Goal: Information Seeking & Learning: Learn about a topic

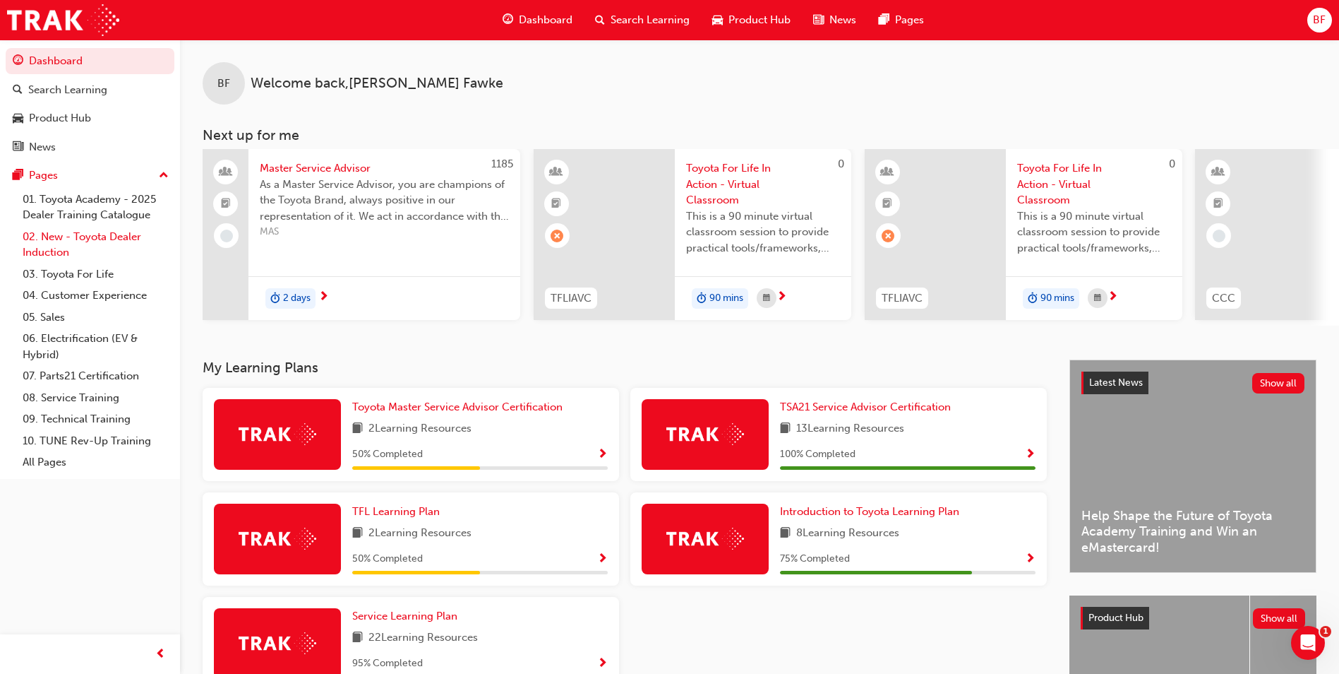
click at [68, 235] on link "02. New - Toyota Dealer Induction" at bounding box center [95, 244] width 157 height 37
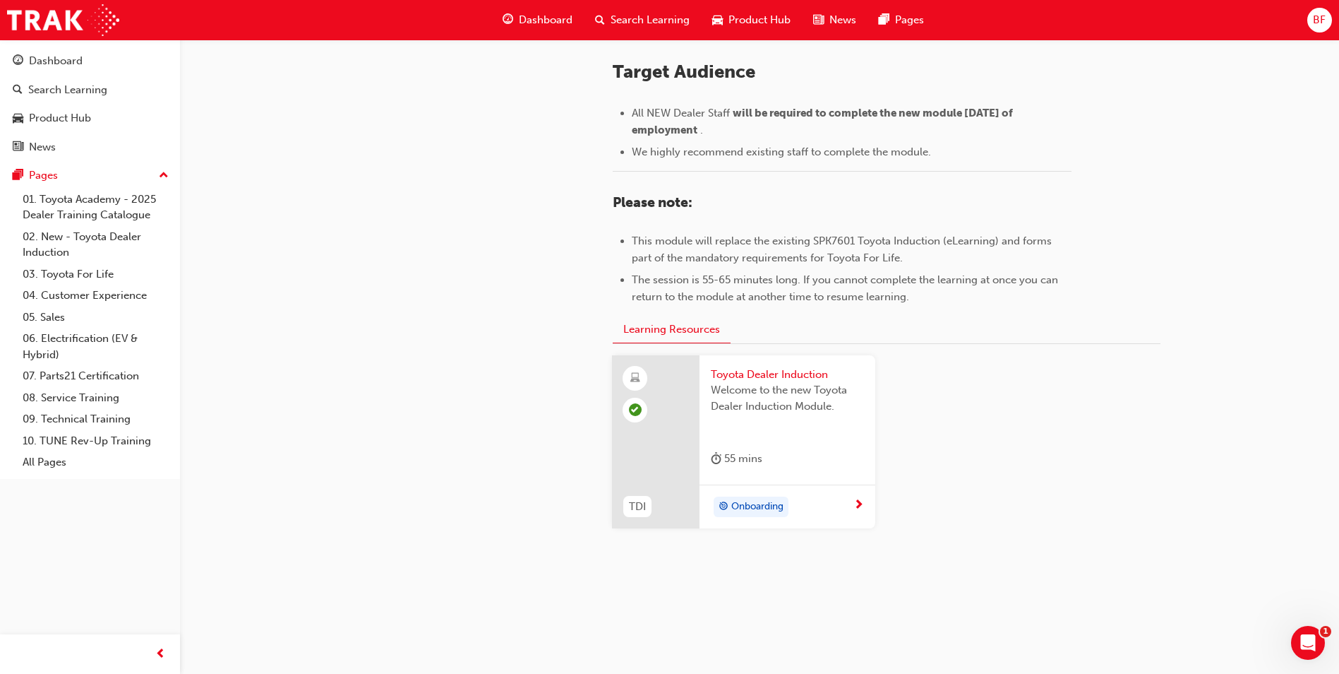
scroll to position [591, 0]
click at [80, 201] on link "01. Toyota Academy - 2025 Dealer Training Catalogue" at bounding box center [95, 207] width 157 height 37
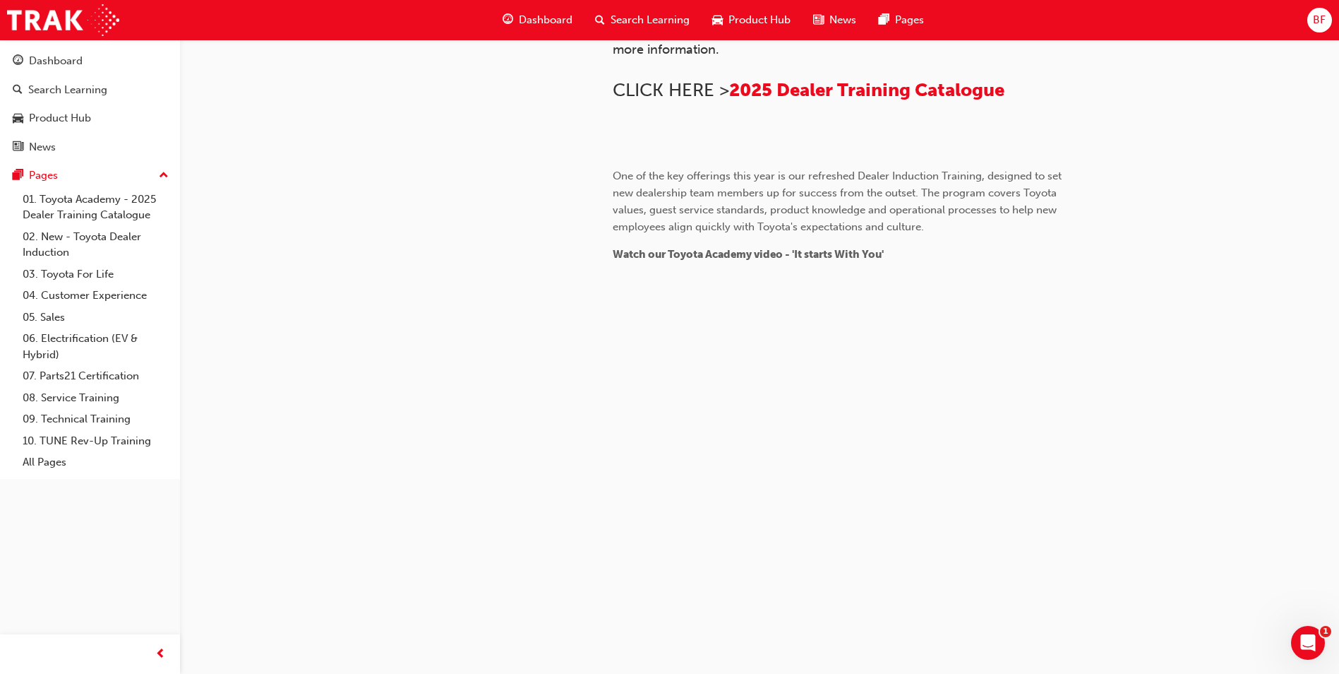
scroll to position [1273, 0]
click at [78, 270] on link "03. Toyota For Life" at bounding box center [95, 274] width 157 height 22
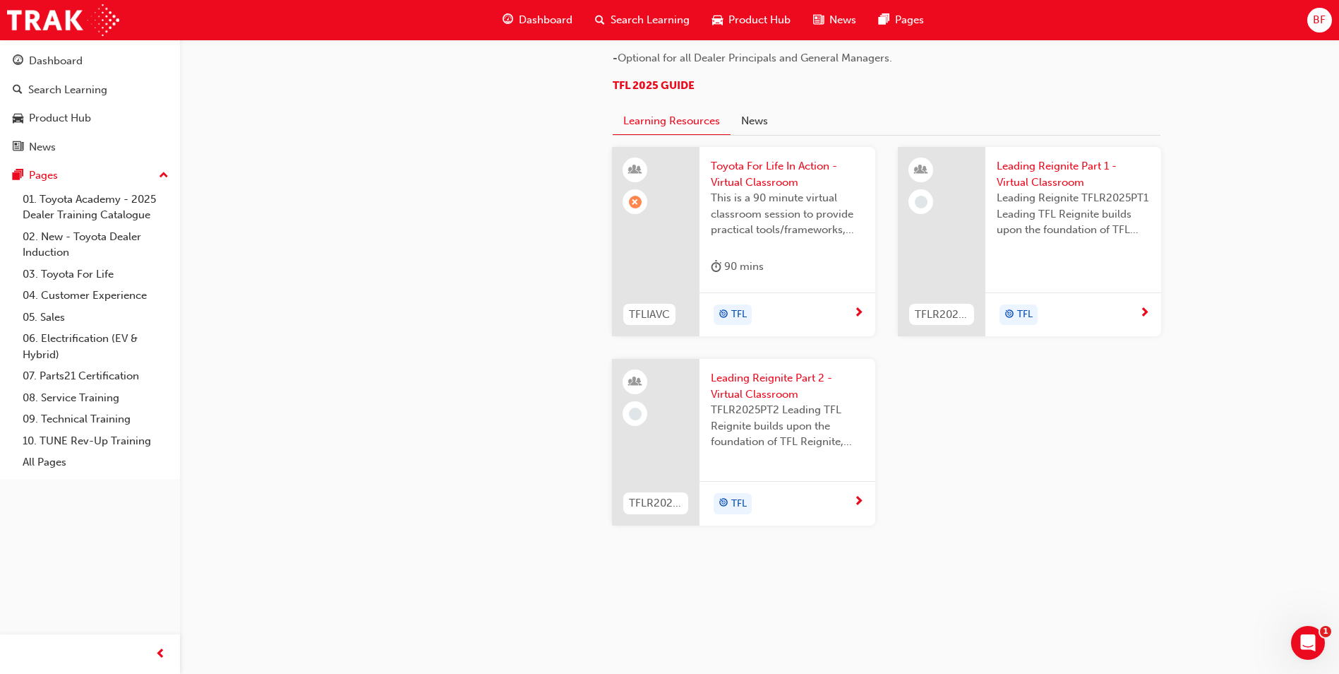
scroll to position [1412, 0]
click at [62, 289] on link "04. Customer Experience" at bounding box center [95, 296] width 157 height 22
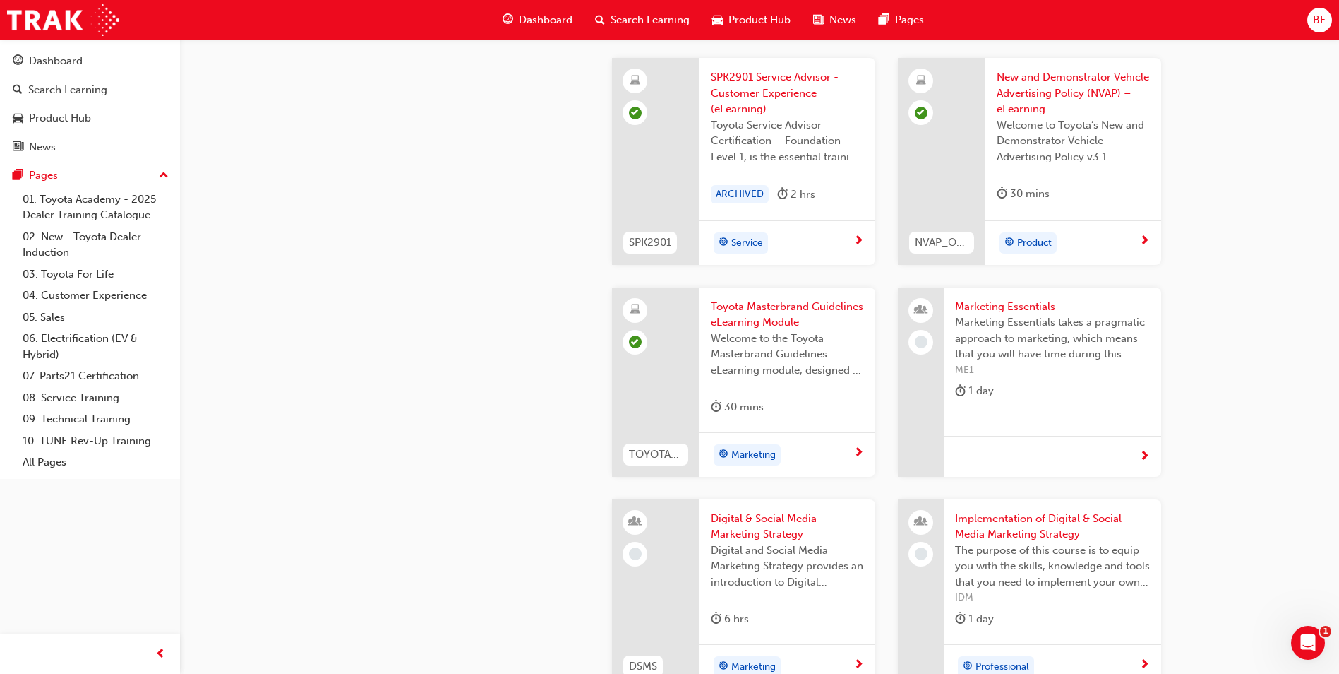
scroll to position [2684, 0]
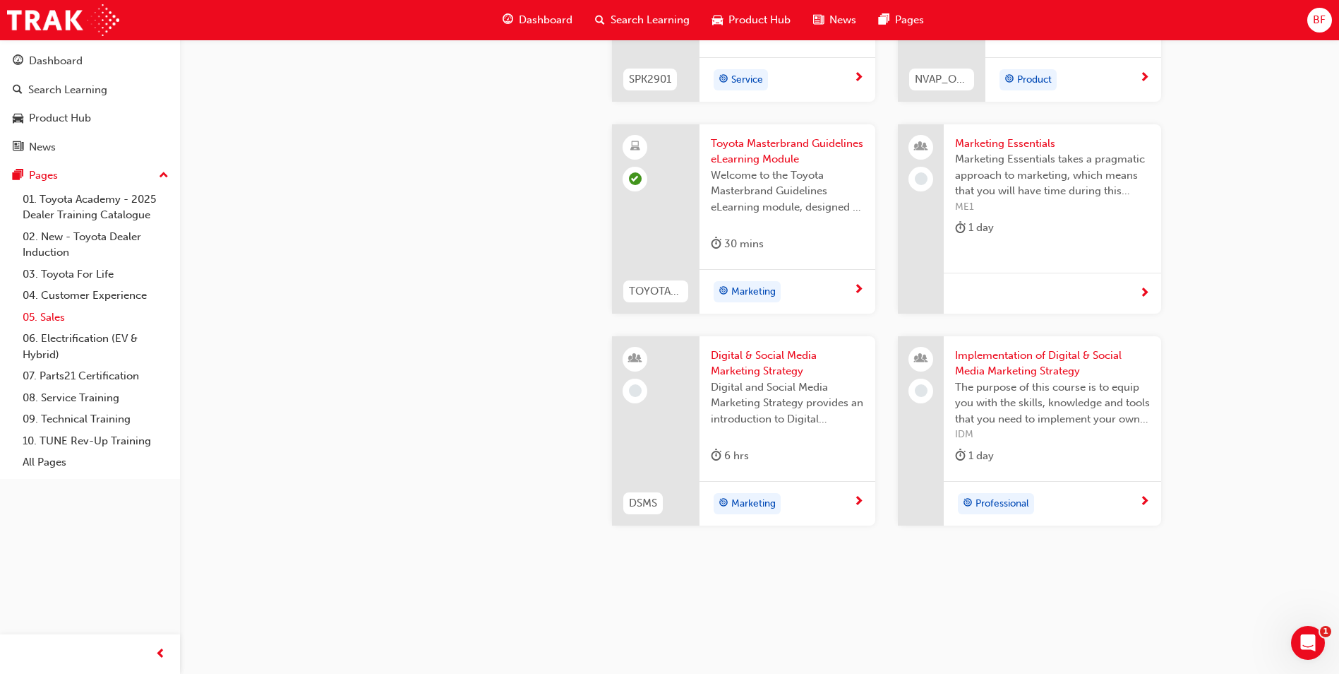
click at [52, 315] on link "05. Sales" at bounding box center [95, 317] width 157 height 22
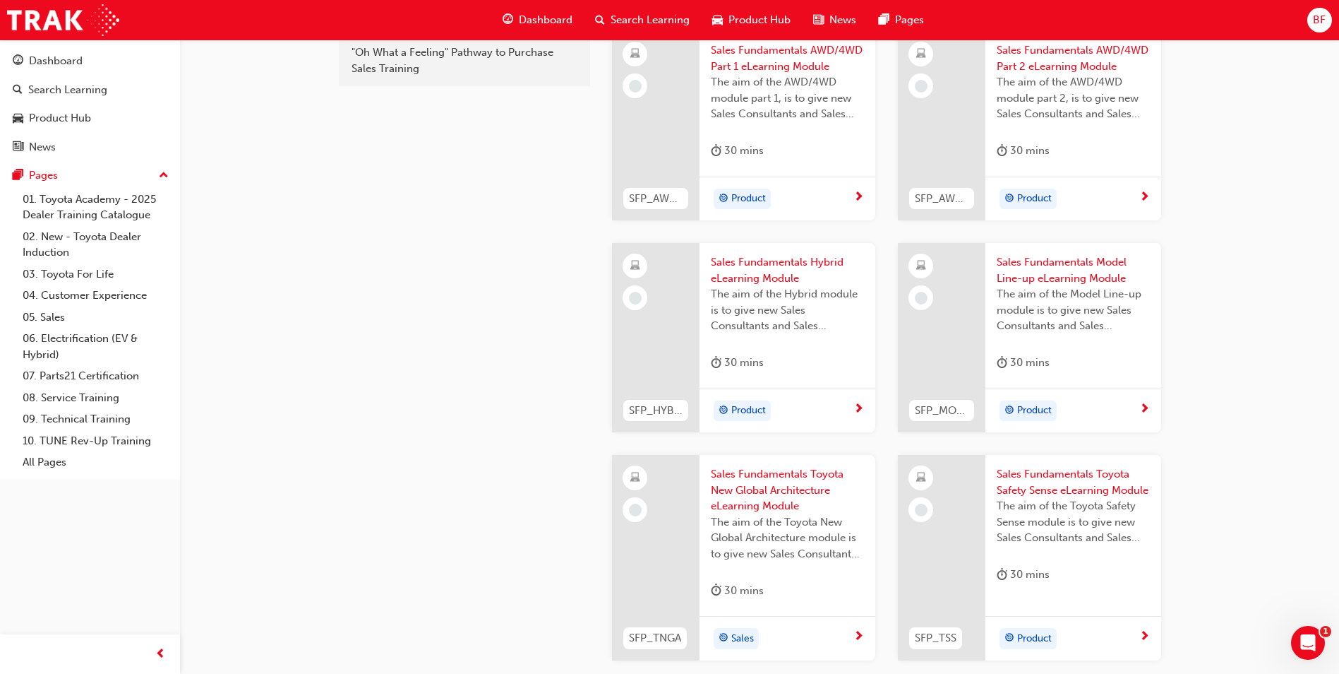
scroll to position [568, 0]
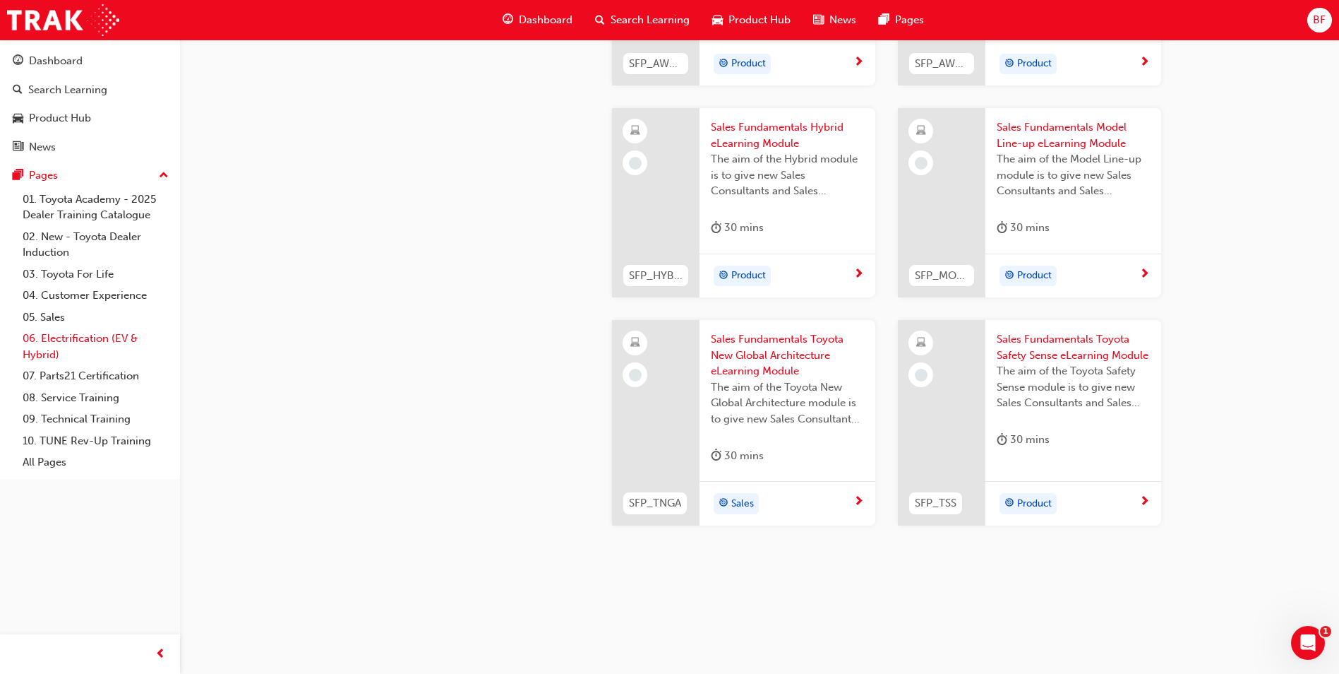
click at [77, 341] on link "06. Electrification (EV & Hybrid)" at bounding box center [95, 346] width 157 height 37
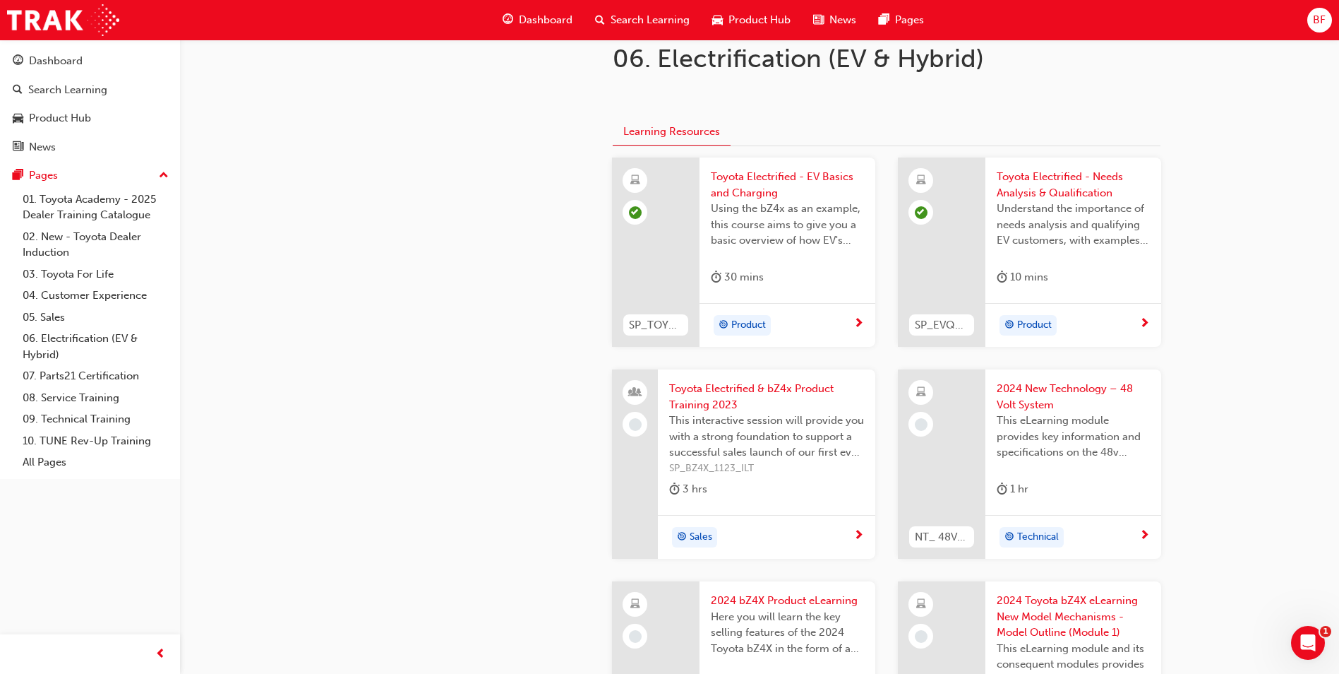
scroll to position [282, 0]
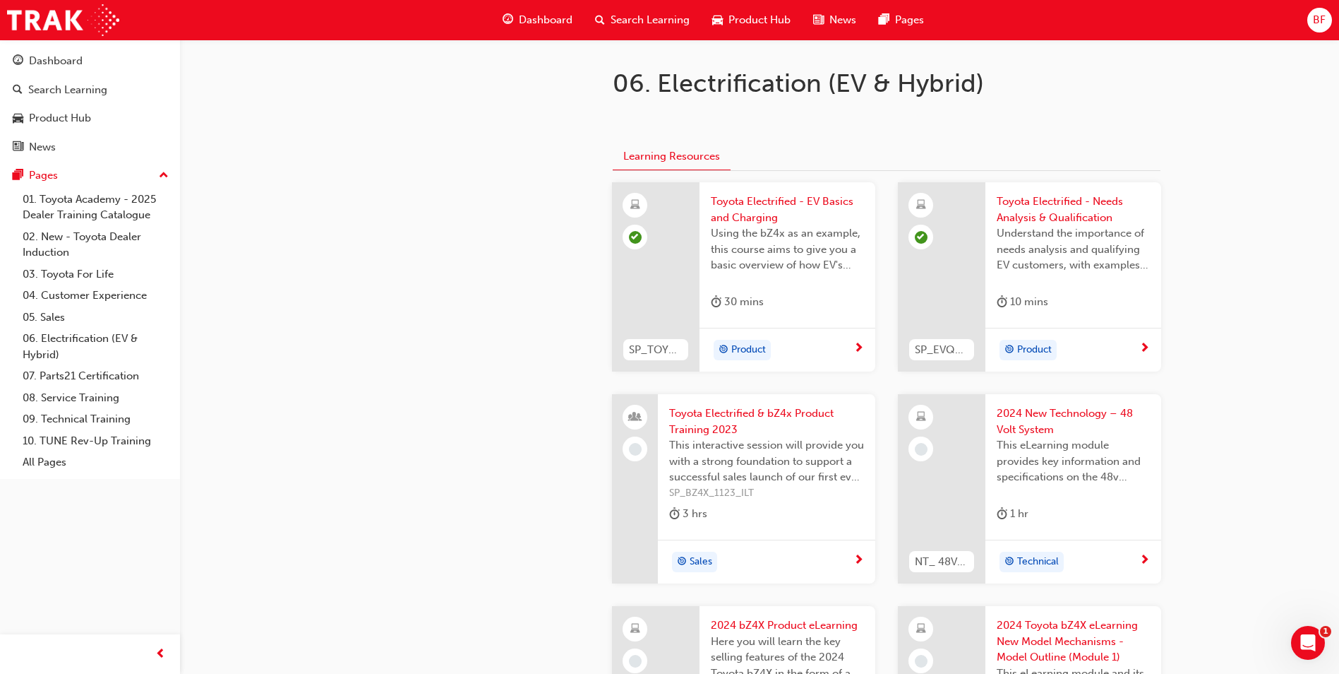
click at [1017, 411] on span "2024 New Technology – 48 Volt System" at bounding box center [1073, 421] width 153 height 32
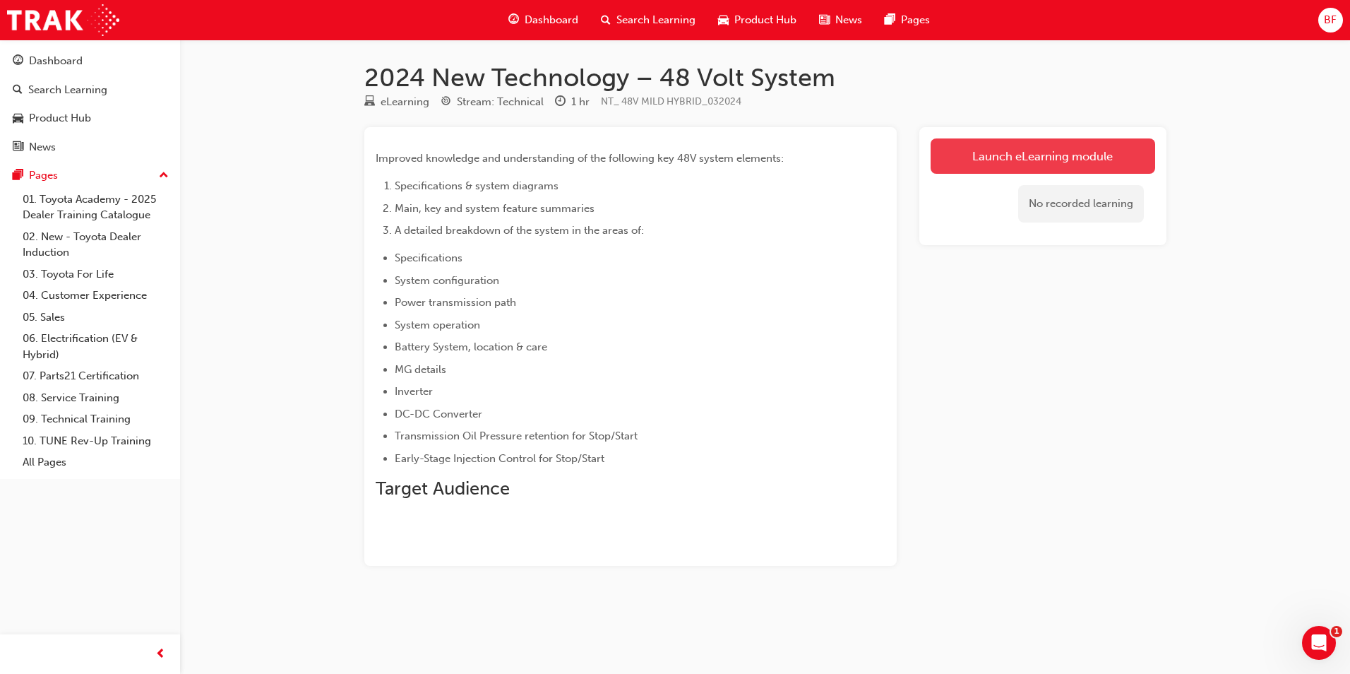
click at [980, 168] on link "Launch eLearning module" at bounding box center [1043, 155] width 225 height 35
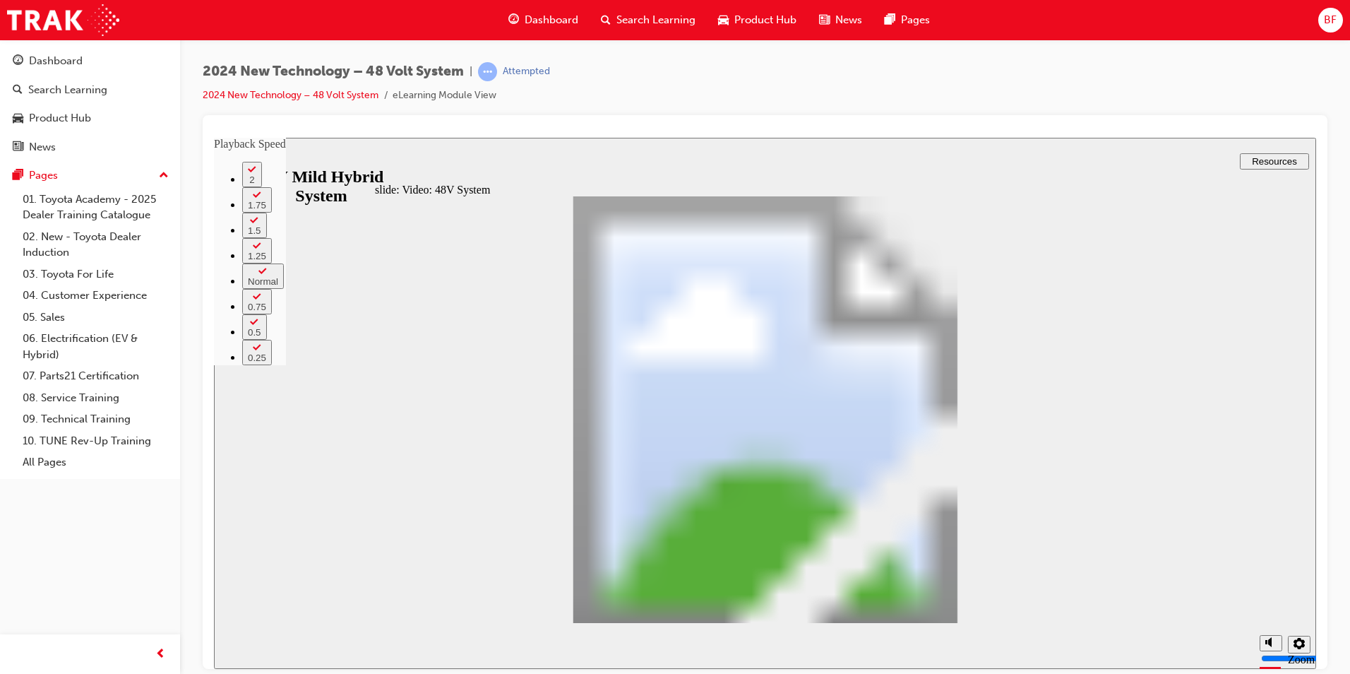
type input "70"
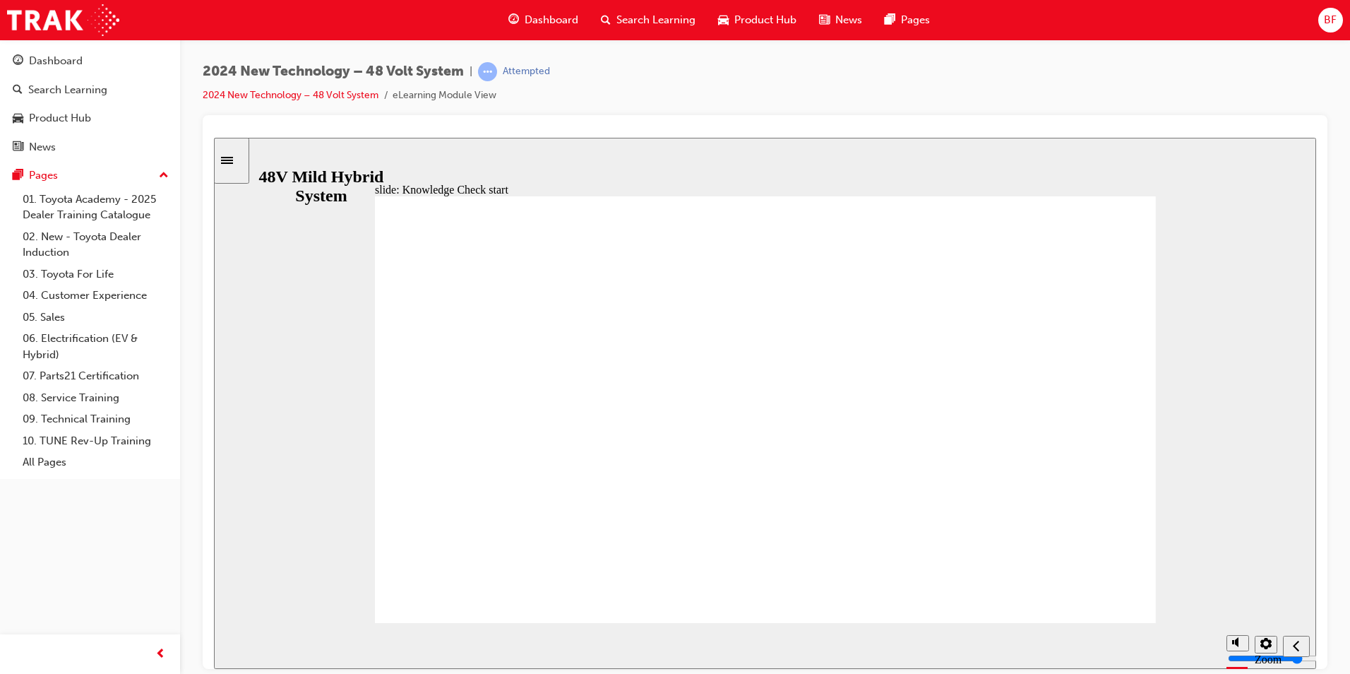
radio input "false"
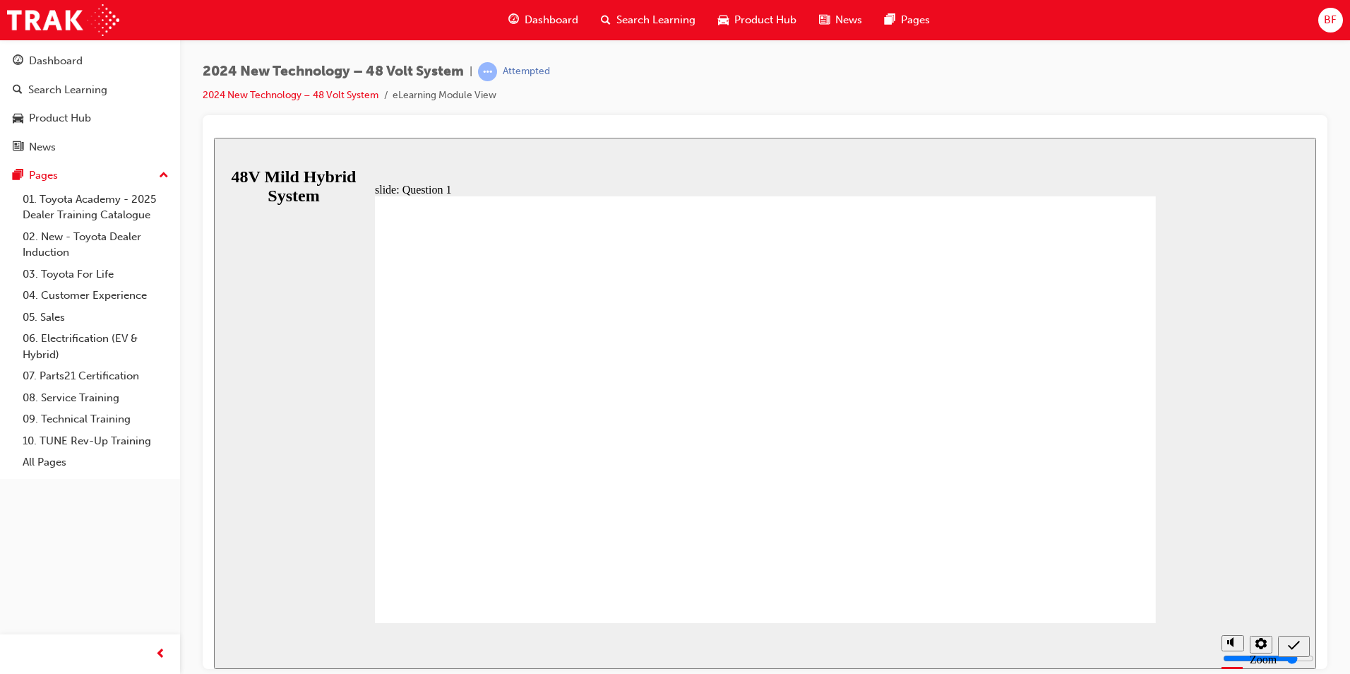
radio input "true"
checkbox input "true"
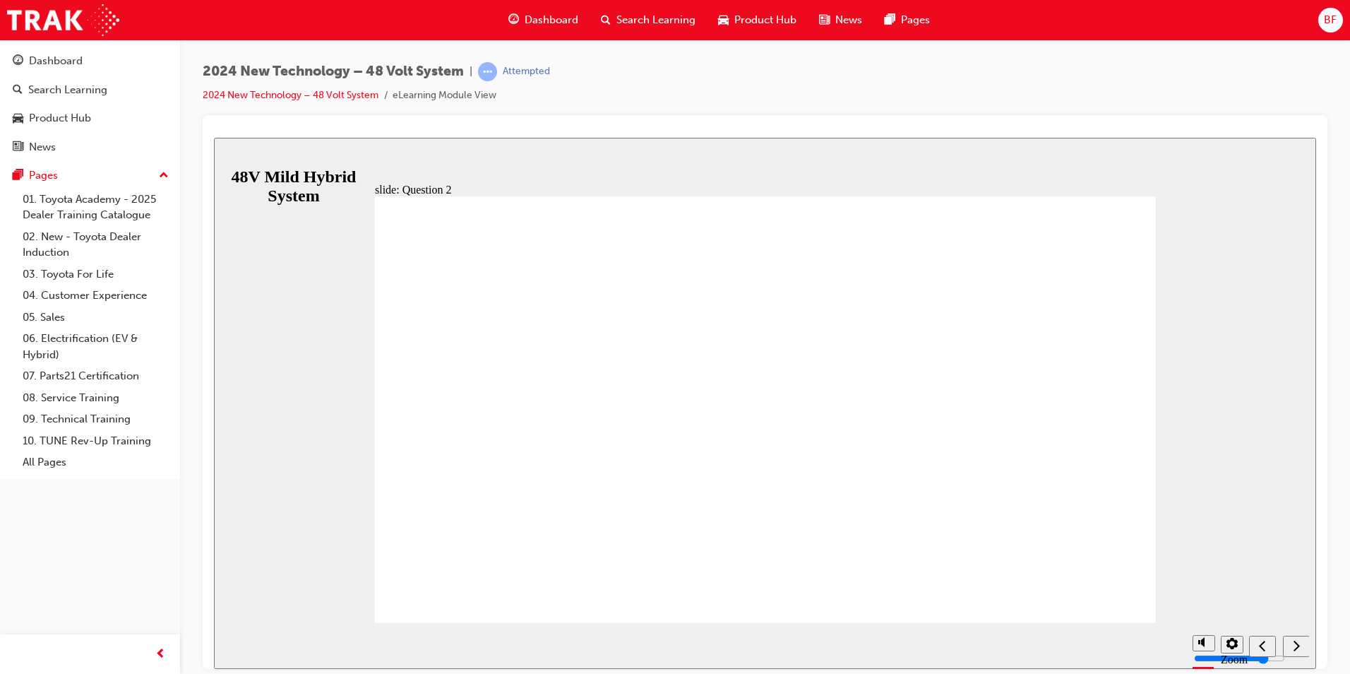
checkbox input "true"
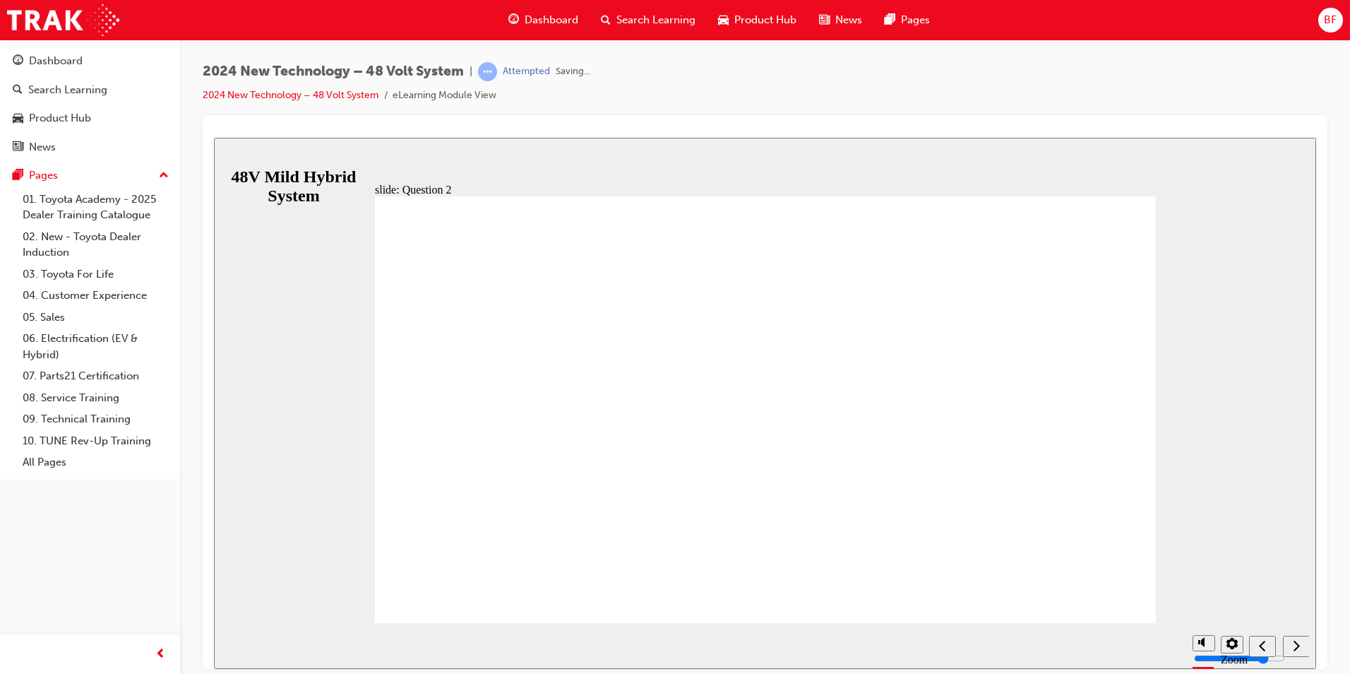
drag, startPoint x: 784, startPoint y: 496, endPoint x: 763, endPoint y: 491, distance: 22.6
click at [1265, 642] on icon "Previous (Ctrl+Alt+Comma)" at bounding box center [1262, 644] width 7 height 13
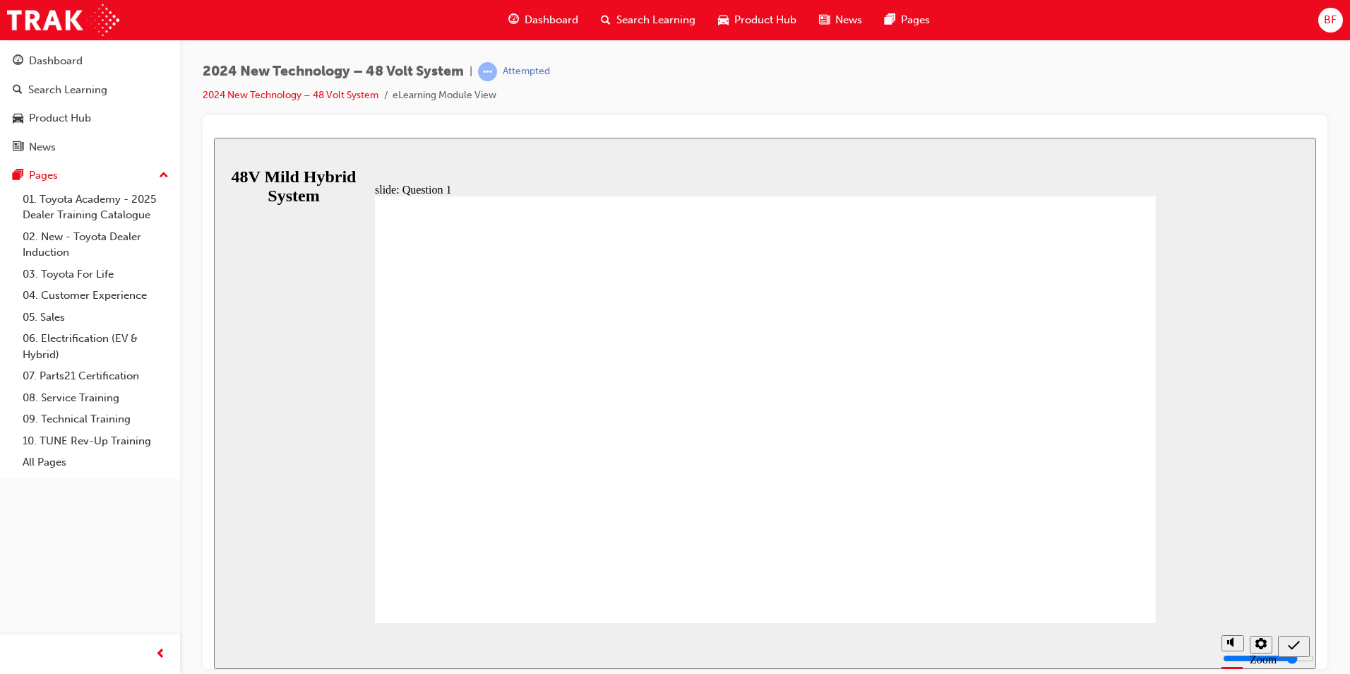
radio input "true"
checkbox input "true"
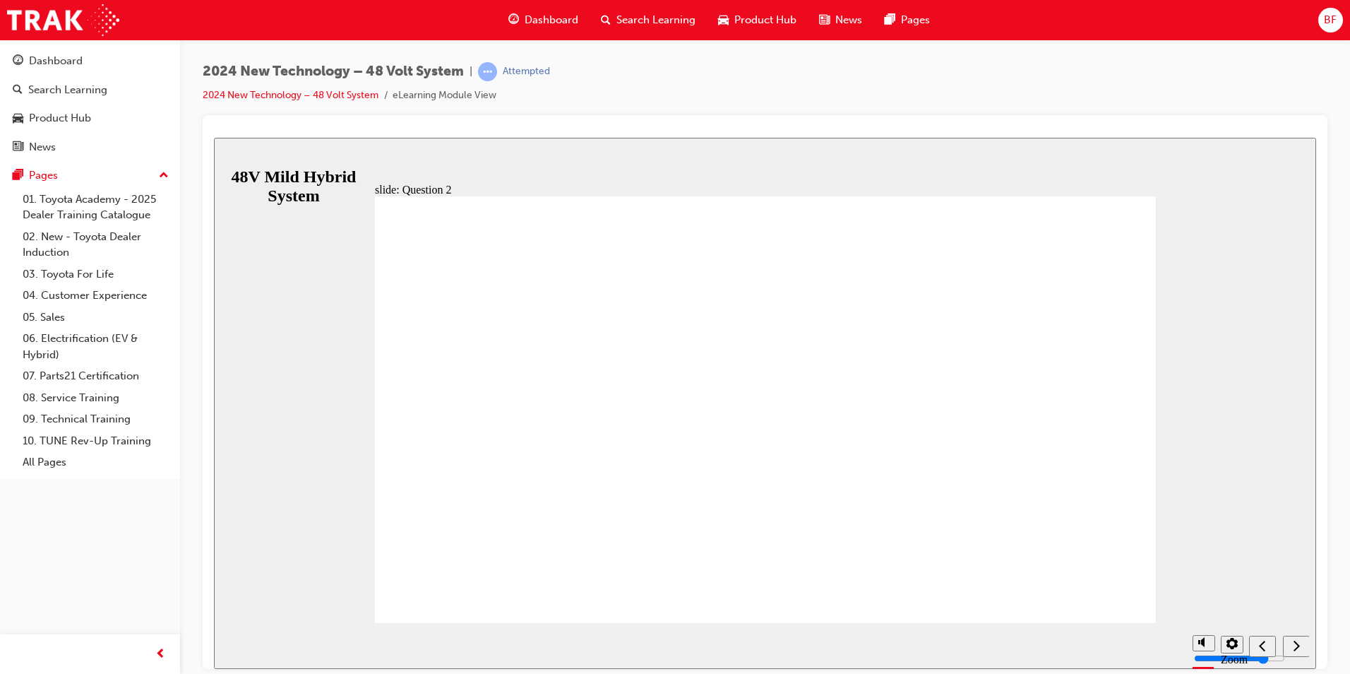
checkbox input "true"
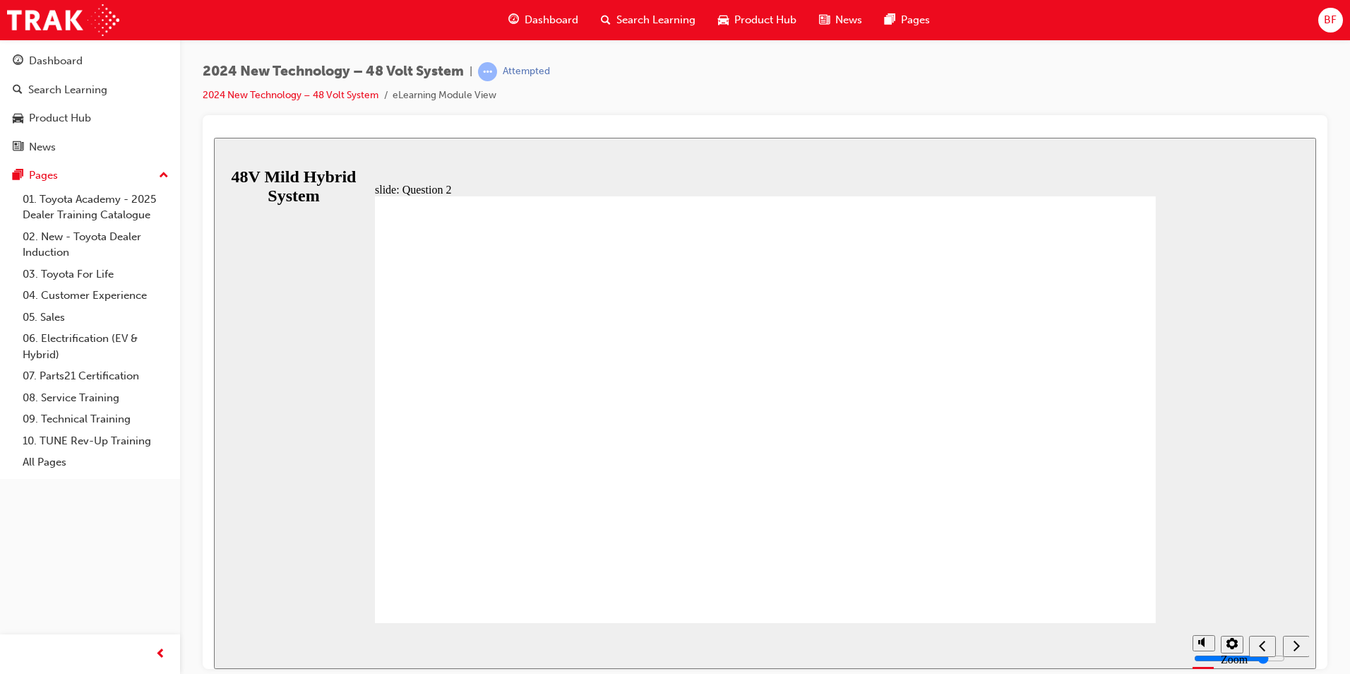
click at [1258, 643] on div "Previous (Ctrl+Alt+Comma)" at bounding box center [1263, 645] width 16 height 15
checkbox input "true"
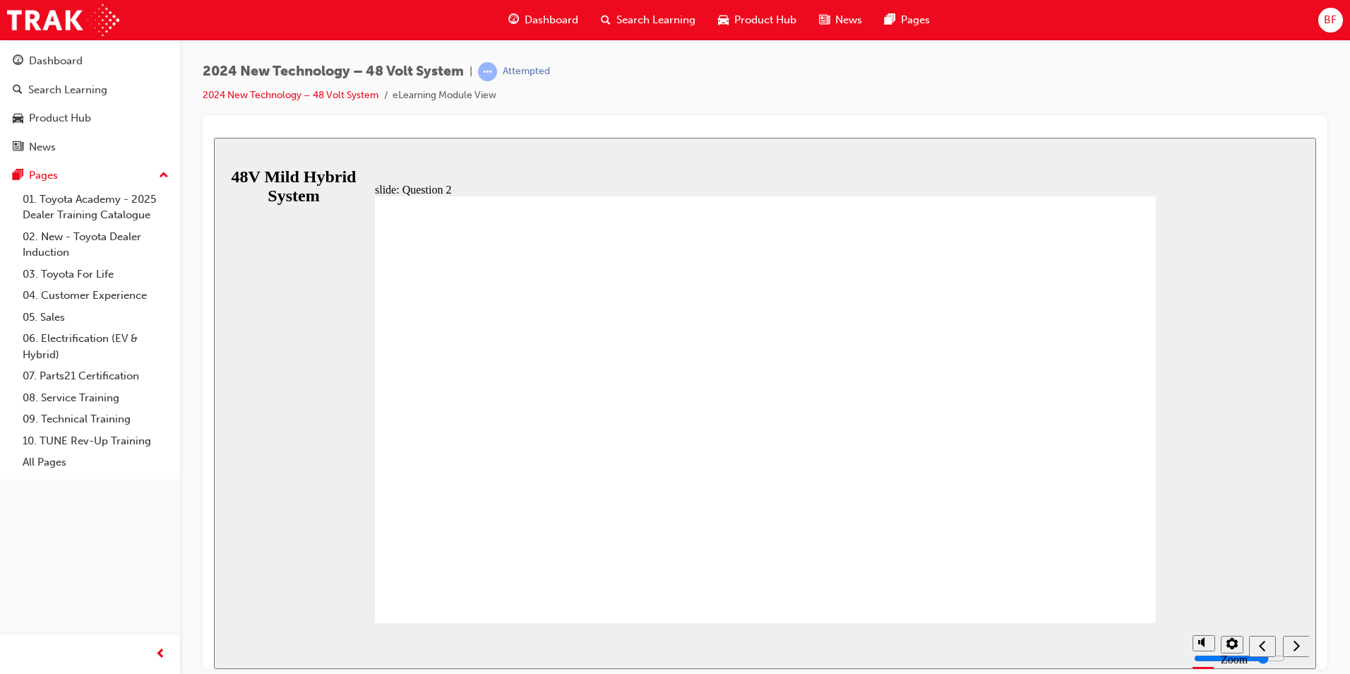
checkbox input "true"
radio input "true"
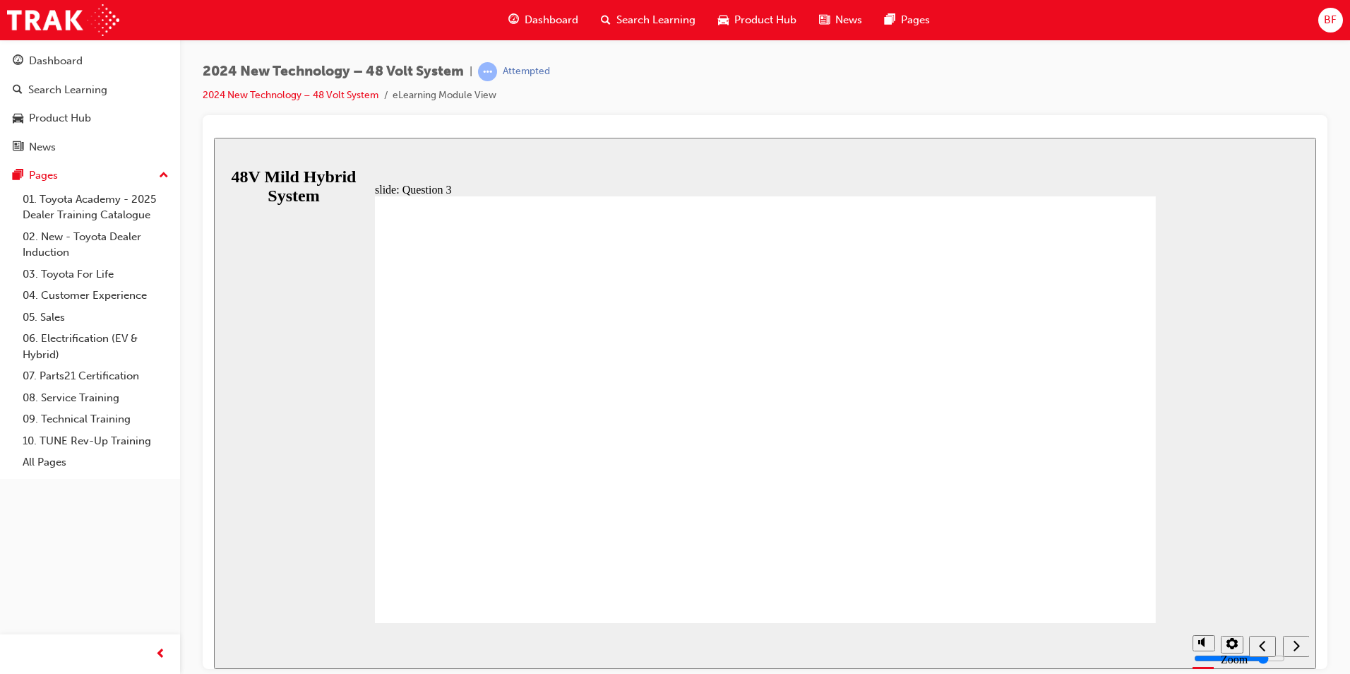
drag, startPoint x: 777, startPoint y: 496, endPoint x: 604, endPoint y: 458, distance: 177.7
radio input "true"
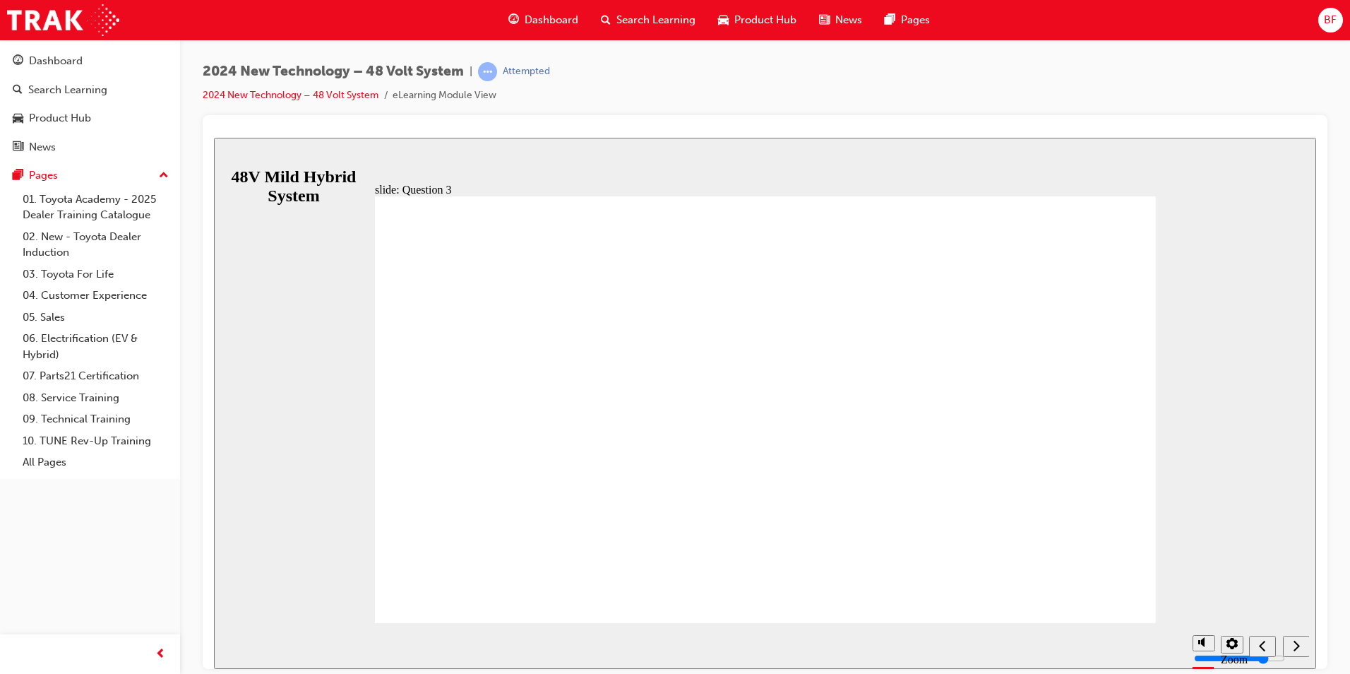
radio input "true"
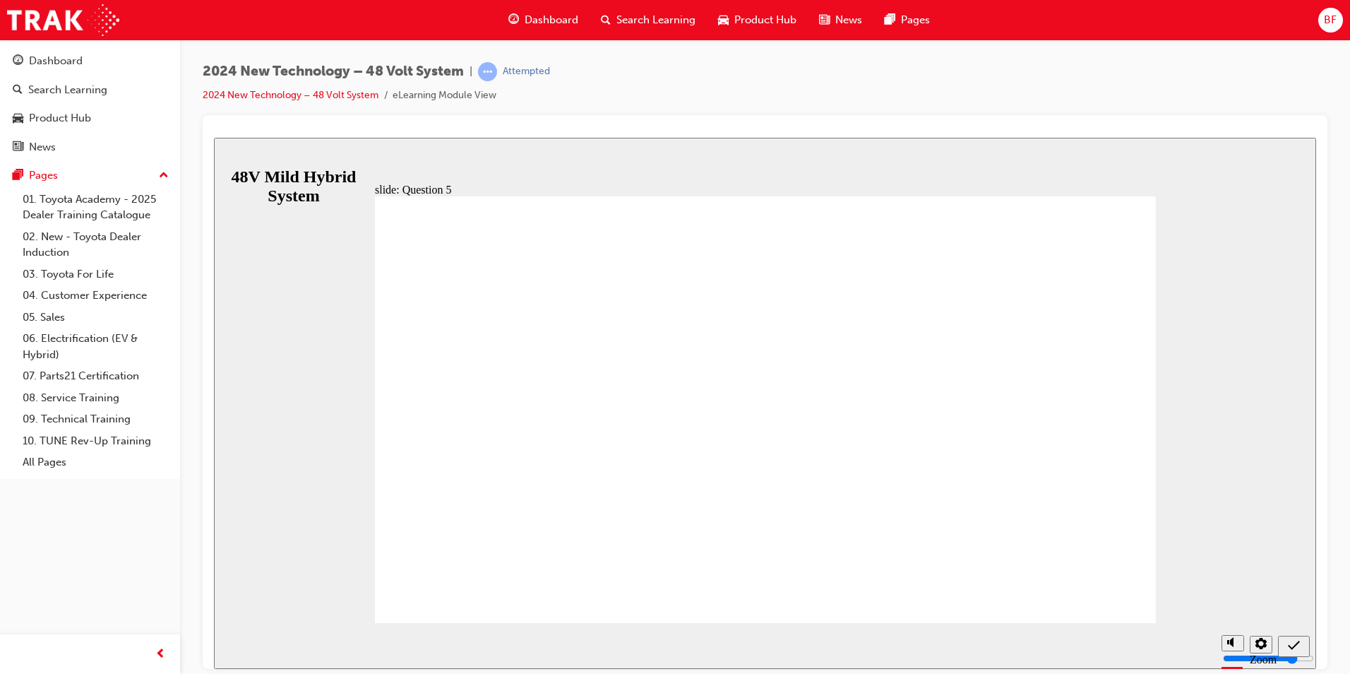
radio input "true"
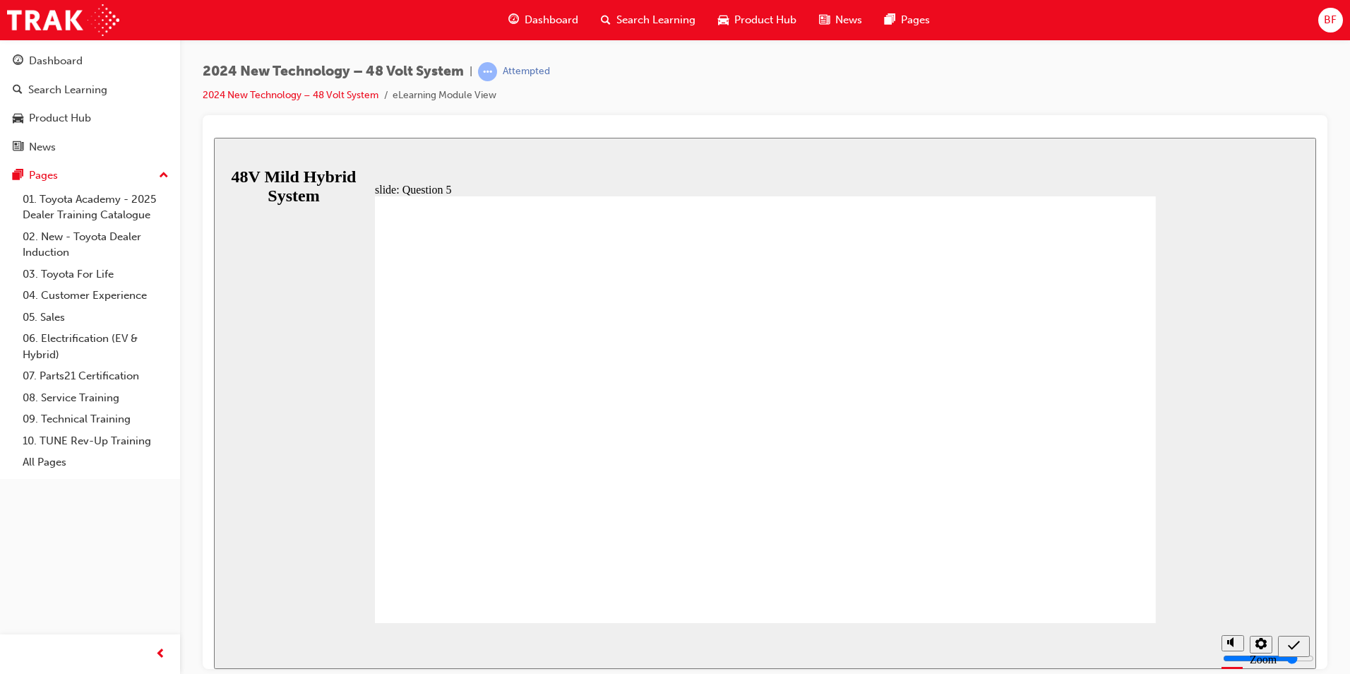
radio input "true"
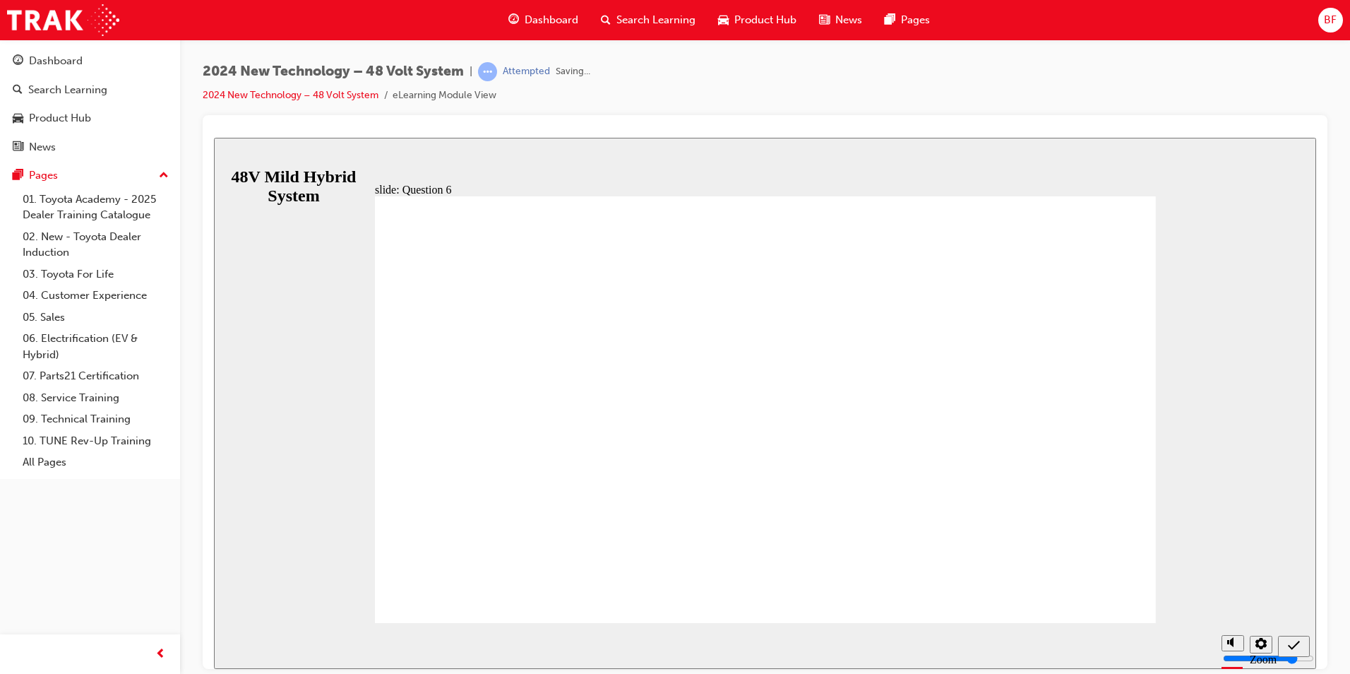
radio input "true"
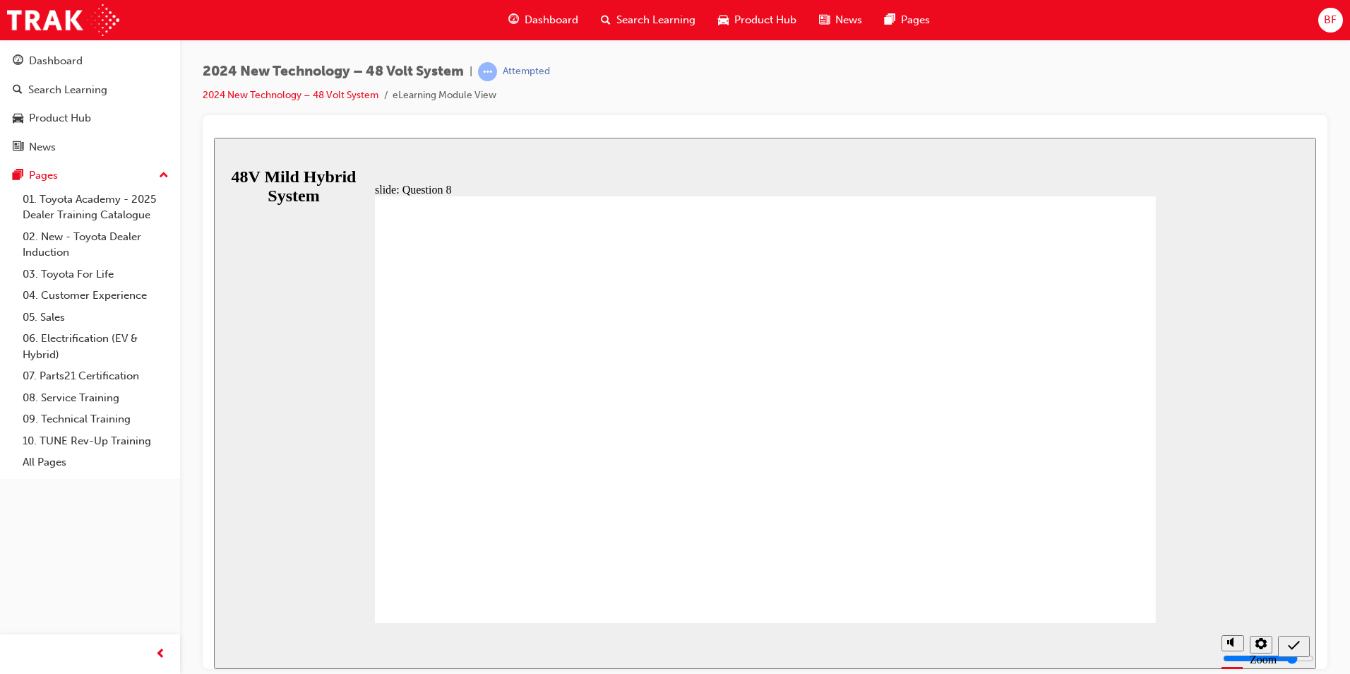
radio input "true"
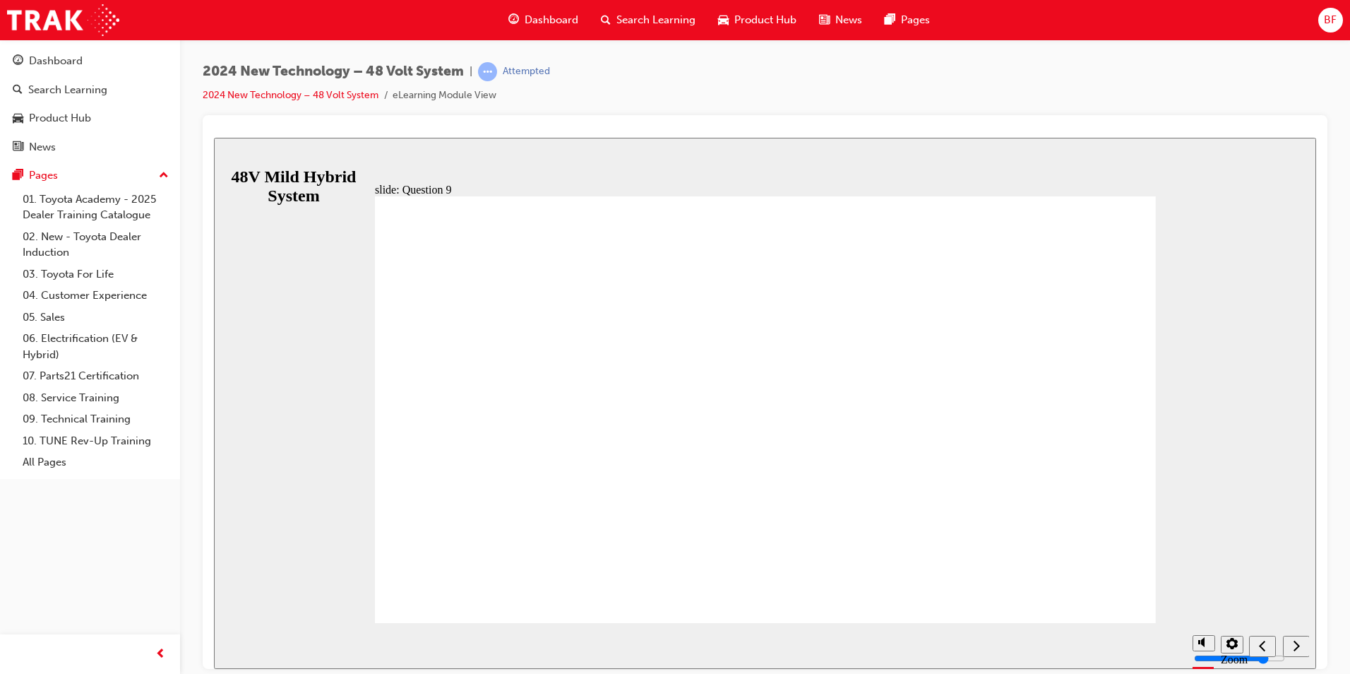
radio input "true"
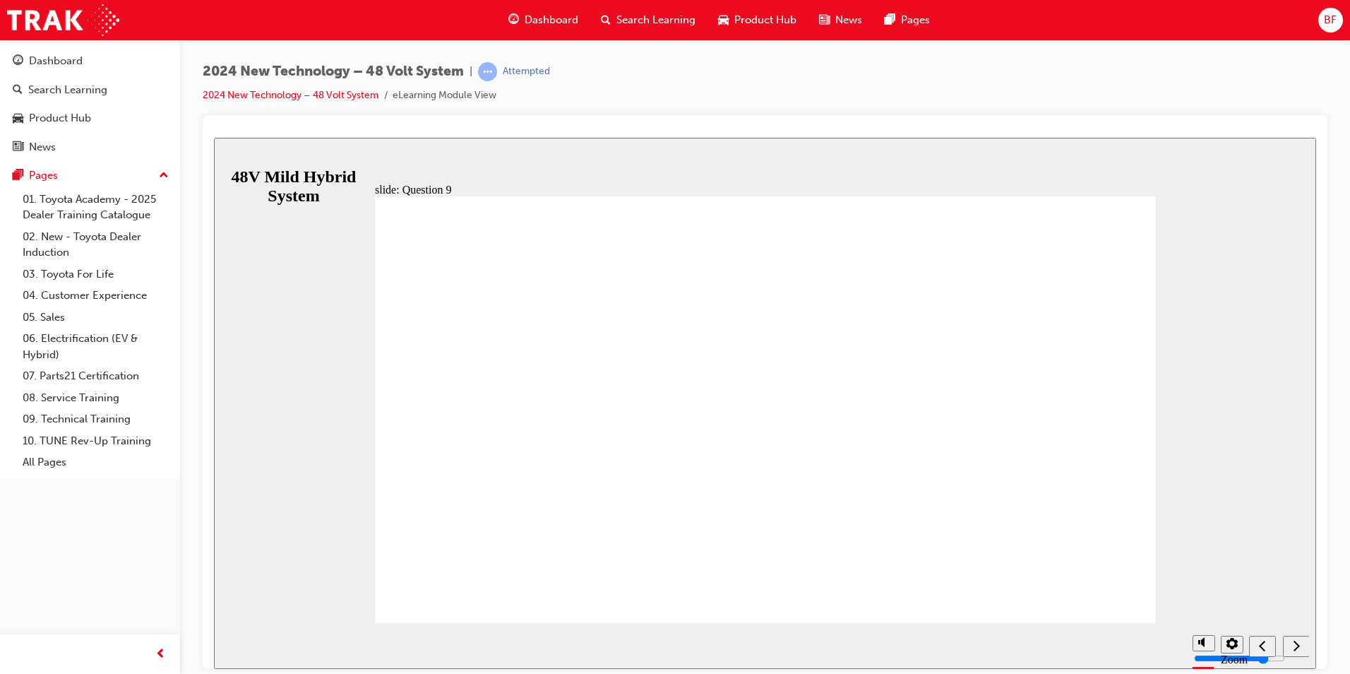
radio input "true"
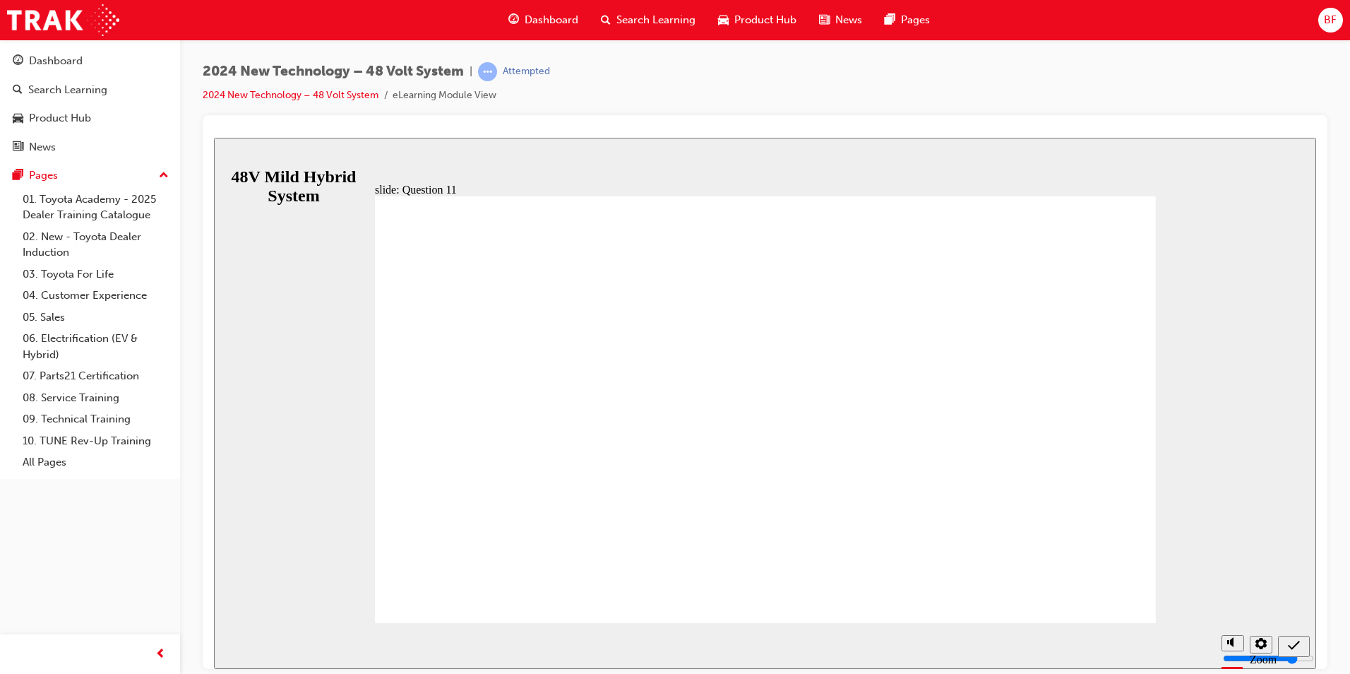
radio input "false"
radio input "true"
